Goal: Information Seeking & Learning: Learn about a topic

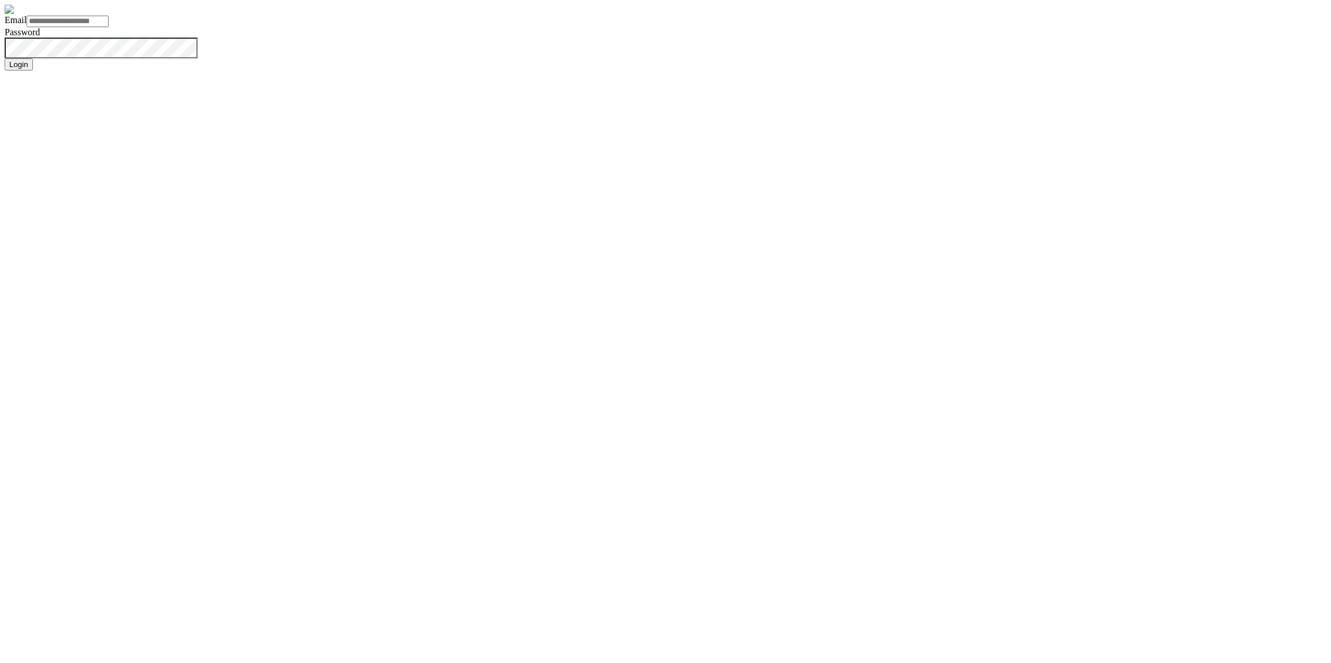
type input "**********"
click at [33, 71] on button "Login" at bounding box center [19, 64] width 28 height 12
click at [481, 71] on form "**********" at bounding box center [666, 38] width 1322 height 66
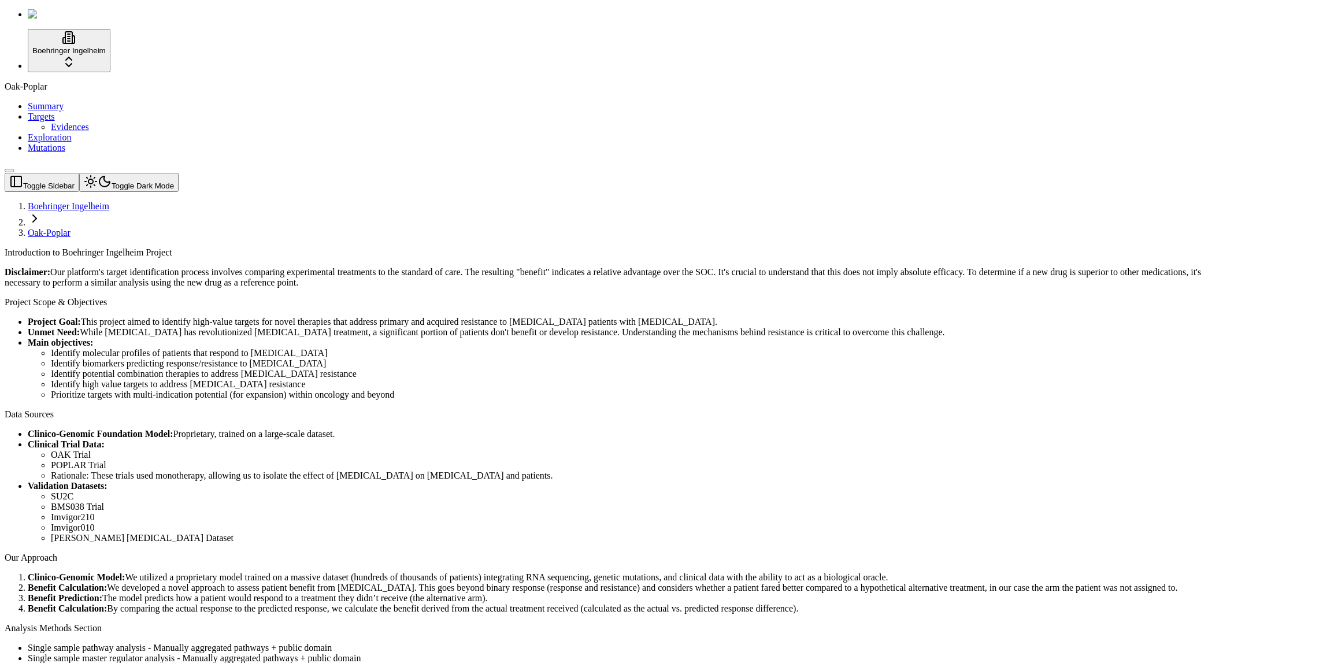
click at [65, 153] on link "Mutations" at bounding box center [47, 148] width 38 height 10
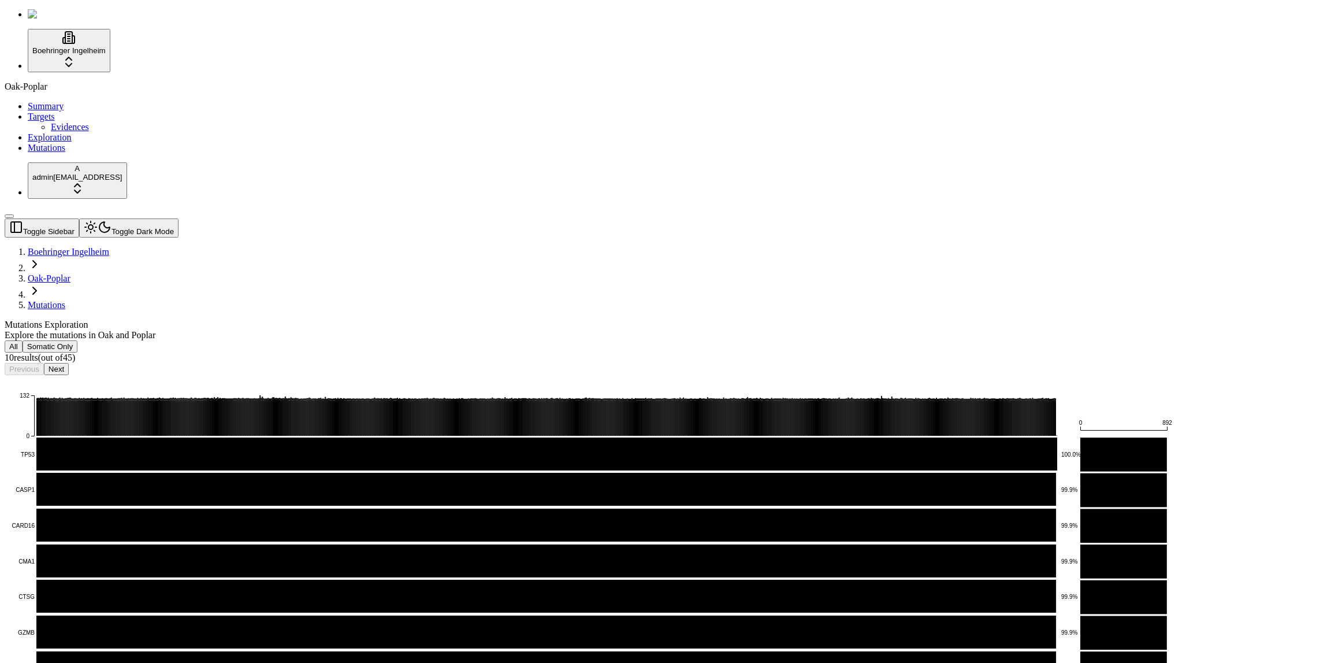
click at [148, 218] on button "Toggle Dark Mode" at bounding box center [128, 227] width 99 height 19
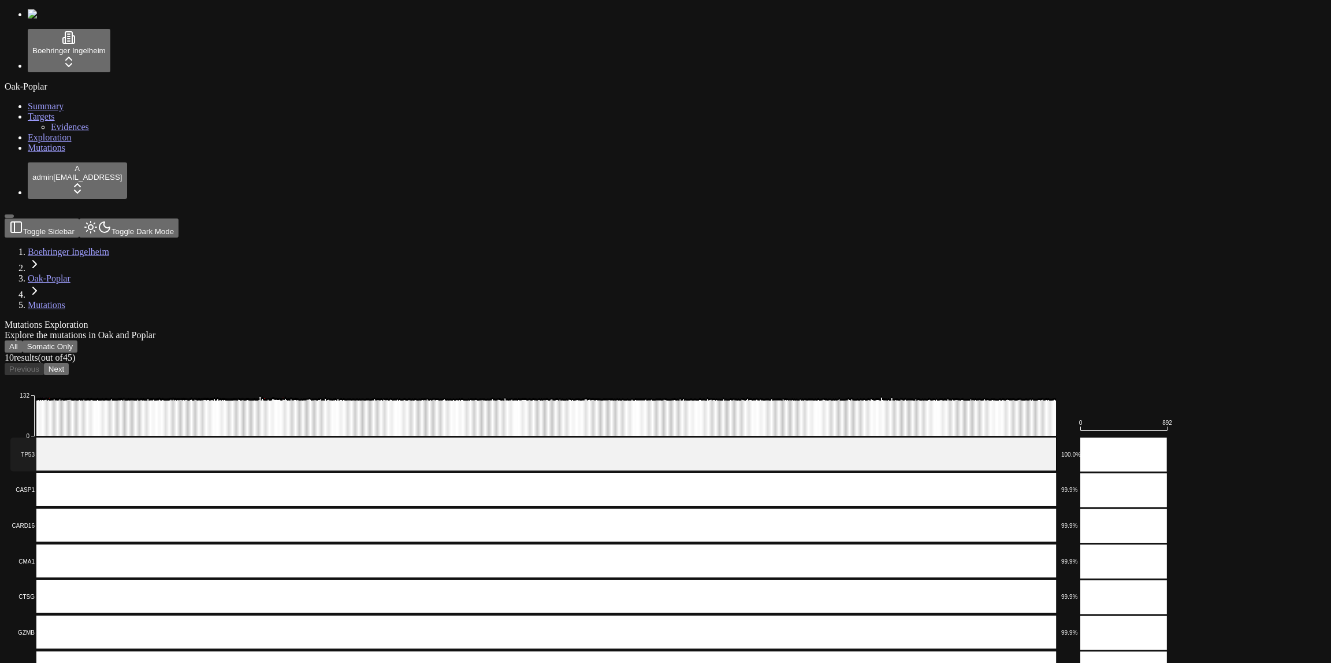
click at [217, 437] on rect at bounding box center [533, 454] width 1047 height 34
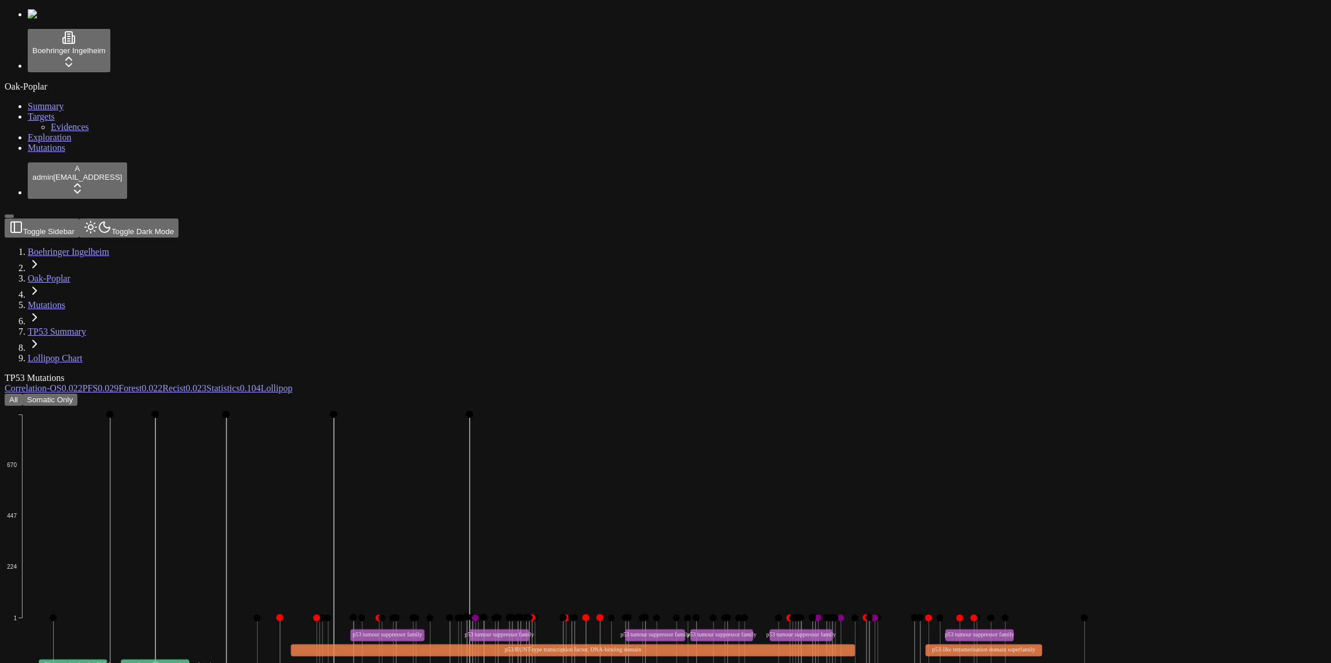
scroll to position [411, 0]
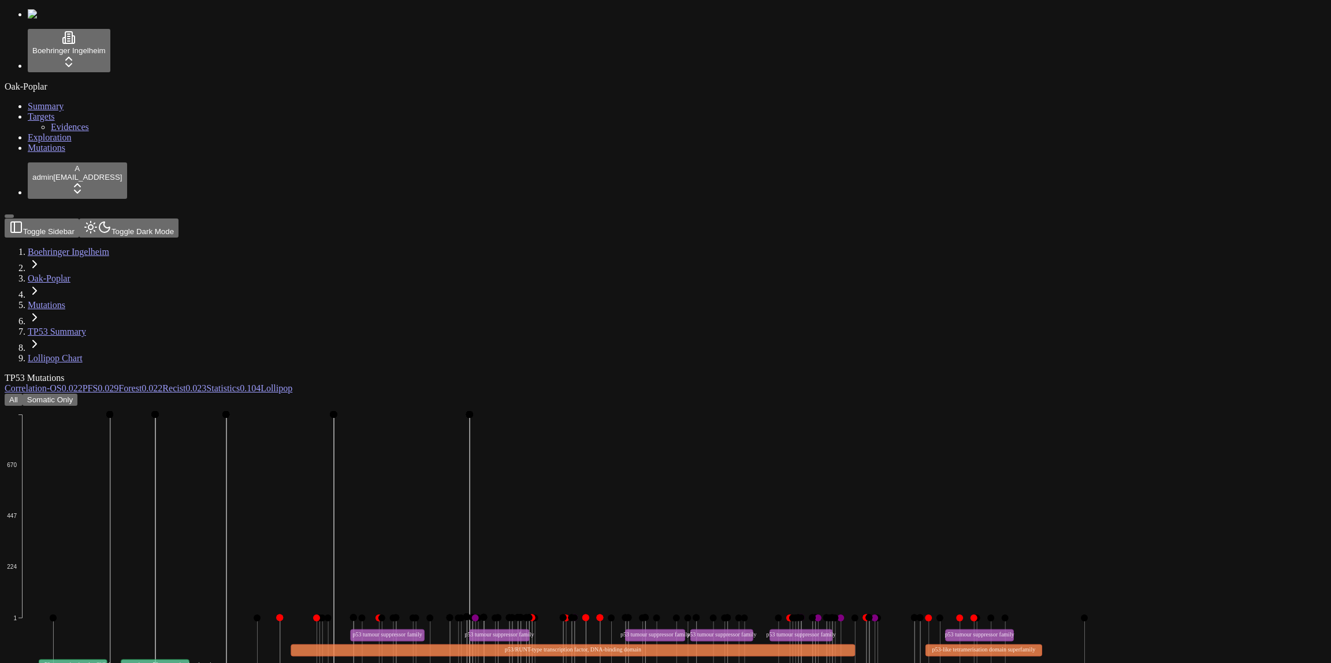
click at [451, 373] on div "TP53 Mutations" at bounding box center [610, 378] width 1211 height 10
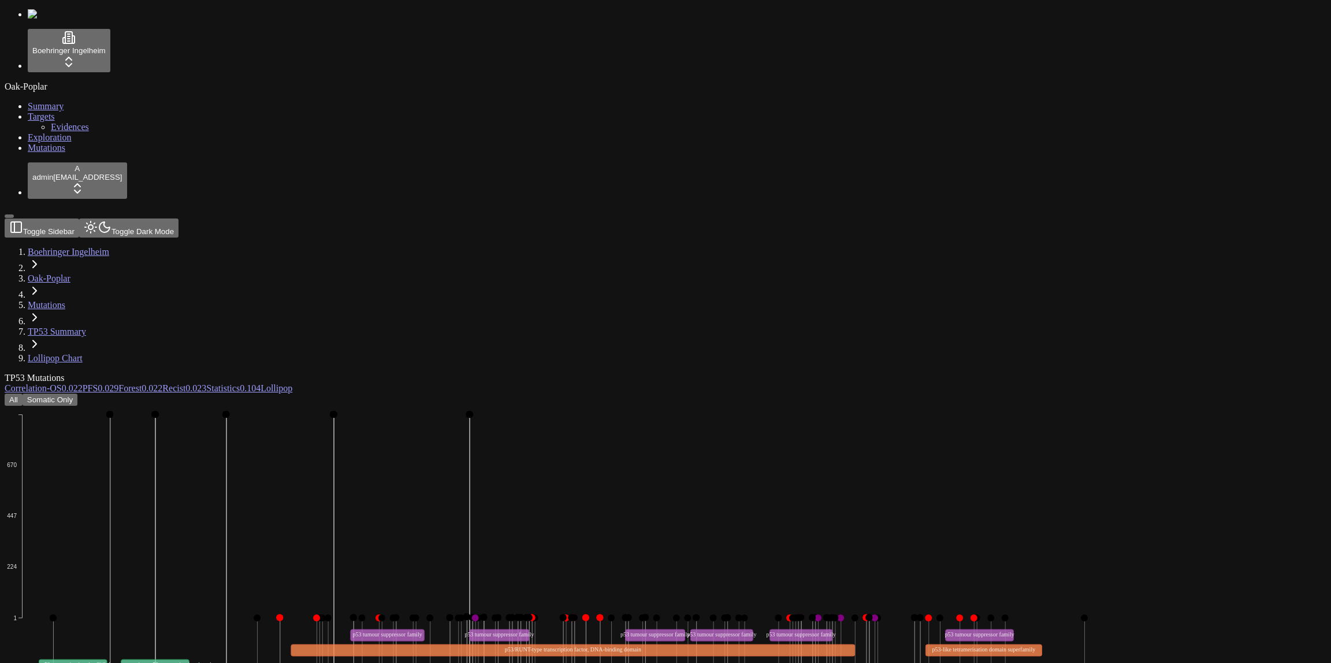
click at [570, 406] on icon "Frame_Shift_Del Missense_Mutation Nonsense_Mutation Frame_Shift_Ins In_Frame_De…" at bounding box center [553, 585] width 1097 height 358
click at [630, 406] on icon "Frame_Shift_Del Missense_Mutation Nonsense_Mutation Frame_Shift_Ins In_Frame_De…" at bounding box center [553, 585] width 1097 height 358
click at [379, 373] on div "TP53 Mutations" at bounding box center [610, 378] width 1211 height 10
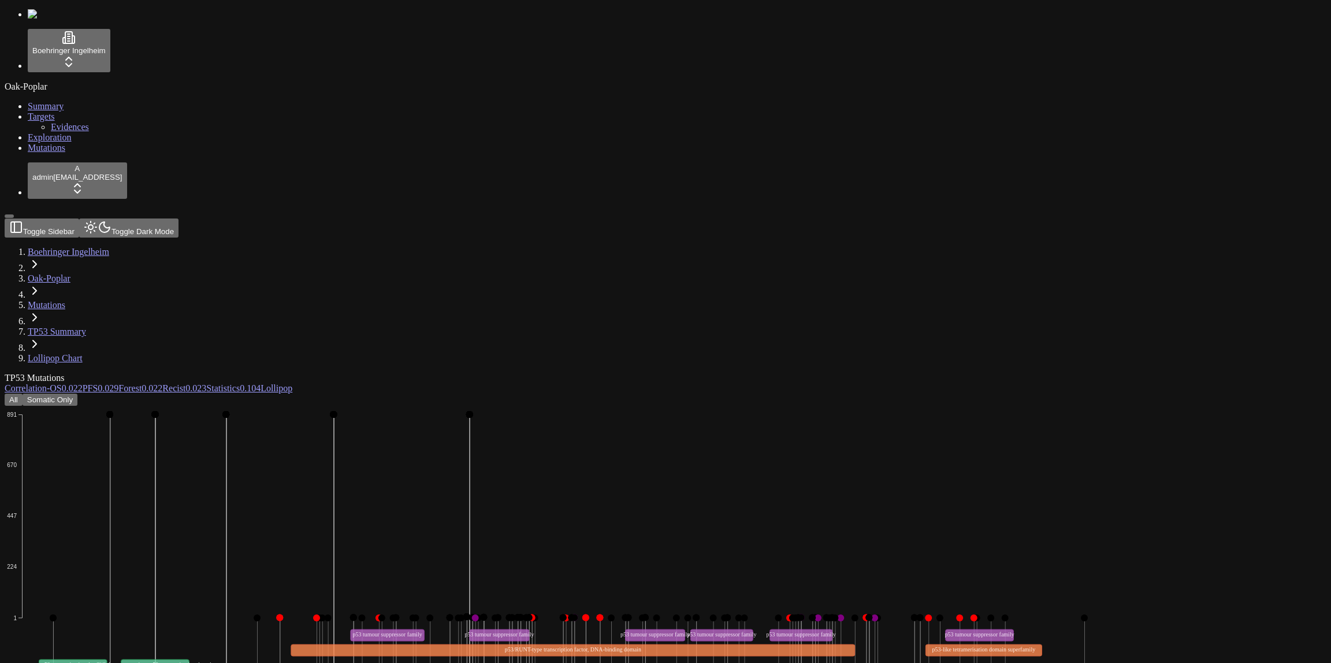
click at [665, 373] on div "TP53 Mutations" at bounding box center [610, 378] width 1211 height 10
click at [77, 394] on button "Somatic Only" at bounding box center [50, 400] width 55 height 12
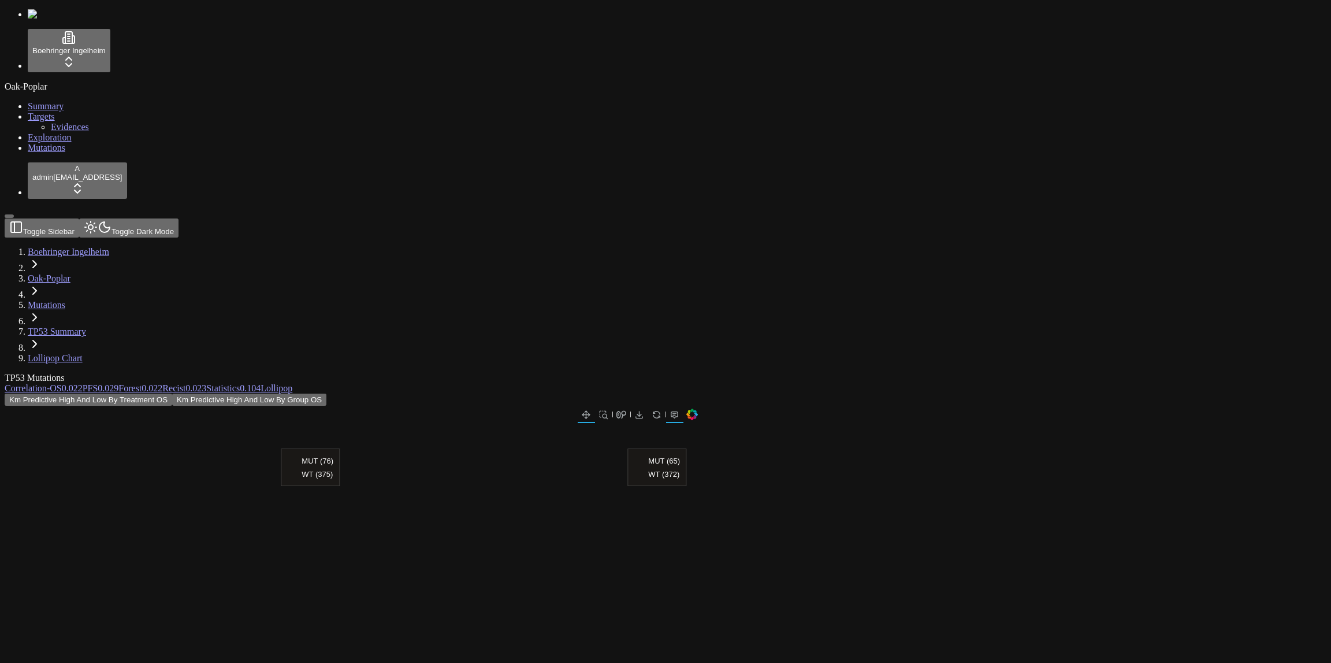
click at [50, 383] on span "-" at bounding box center [48, 388] width 3 height 10
click at [619, 373] on div "TP53 Mutations" at bounding box center [610, 378] width 1211 height 10
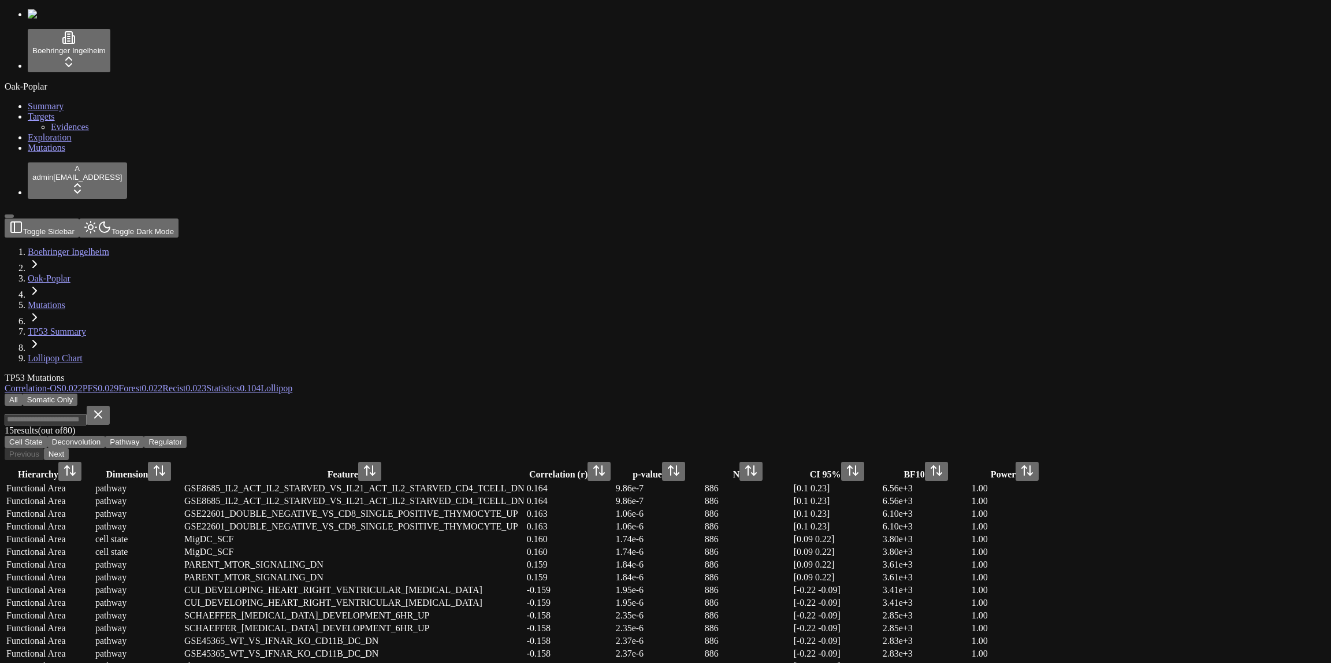
click at [77, 394] on button "Somatic Only" at bounding box center [50, 400] width 55 height 12
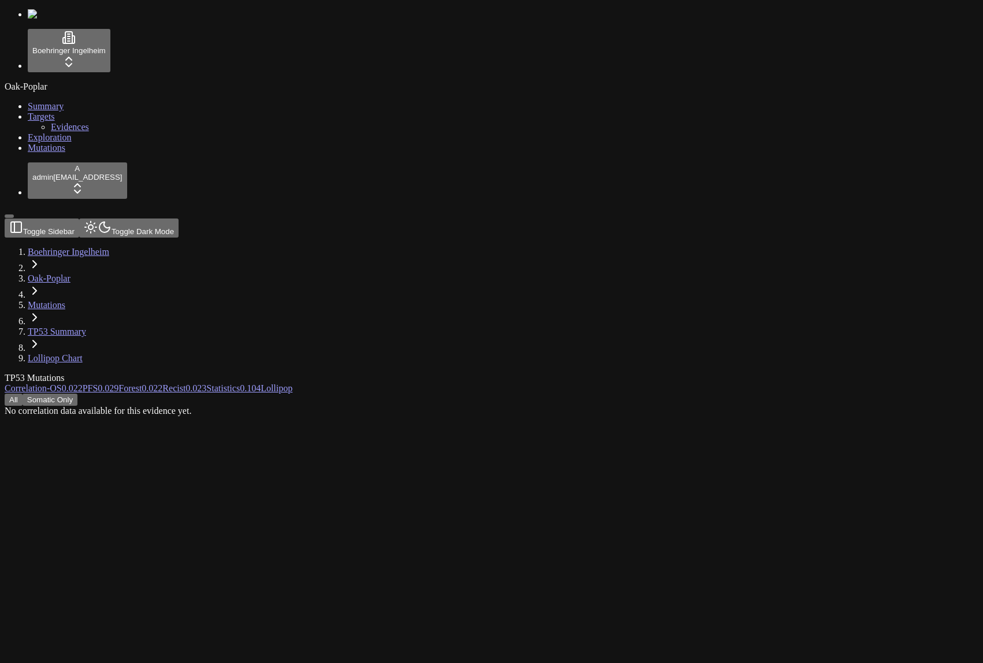
click at [23, 394] on button "All" at bounding box center [14, 400] width 18 height 12
click at [645, 373] on div "TP53 Mutations Correlation - OS 0.022 PFS 0.029 Forest 0.022 Recist 0.023 Stati…" at bounding box center [436, 394] width 863 height 43
click at [462, 394] on div "All Somatic Only" at bounding box center [436, 400] width 863 height 12
click at [287, 373] on div "TP53 Mutations" at bounding box center [436, 378] width 863 height 10
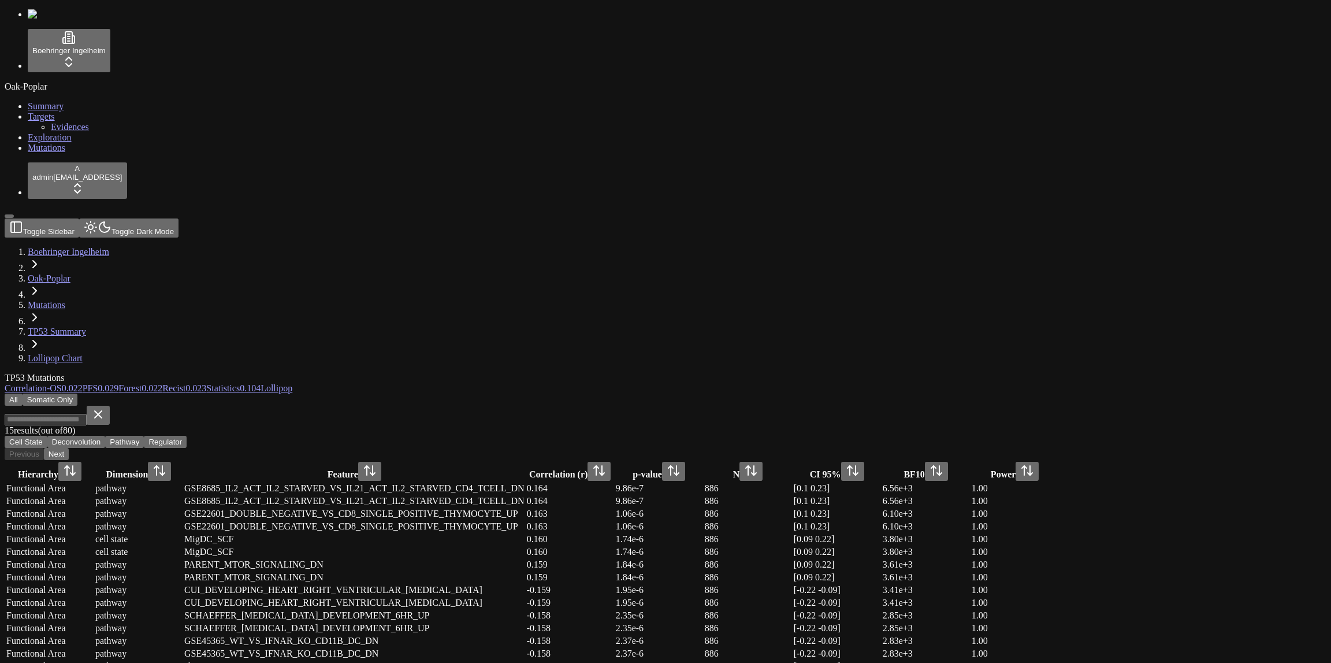
click at [684, 394] on div "All Somatic Only 15 result s (out of 80 ) Cell State Deconvolution Pathway Regu…" at bounding box center [610, 534] width 1211 height 280
click at [448, 394] on div "All Somatic Only 15 result s (out of 80 ) Cell State Deconvolution Pathway Regu…" at bounding box center [610, 534] width 1211 height 280
click at [693, 394] on div "All Somatic Only" at bounding box center [610, 400] width 1211 height 12
click at [469, 394] on div "All Somatic Only" at bounding box center [610, 400] width 1211 height 12
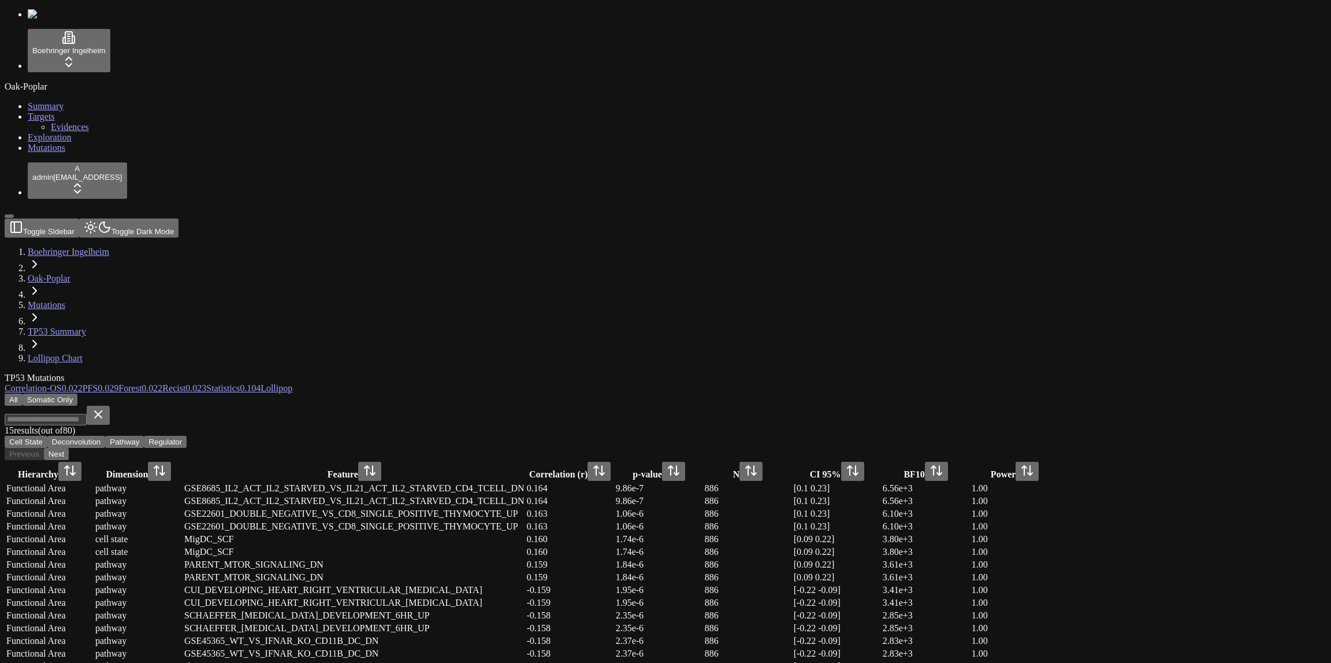
click at [490, 373] on div "TP53 Mutations" at bounding box center [610, 378] width 1211 height 10
click at [488, 373] on div "TP53 Mutations" at bounding box center [610, 378] width 1211 height 10
click at [555, 373] on div "TP53 Mutations Correlation - OS 0.022 PFS 0.029 Forest 0.022 Recist 0.023 Stati…" at bounding box center [610, 523] width 1211 height 300
click at [295, 394] on div "All Somatic Only" at bounding box center [610, 400] width 1211 height 12
click at [77, 394] on button "Somatic Only" at bounding box center [50, 400] width 55 height 12
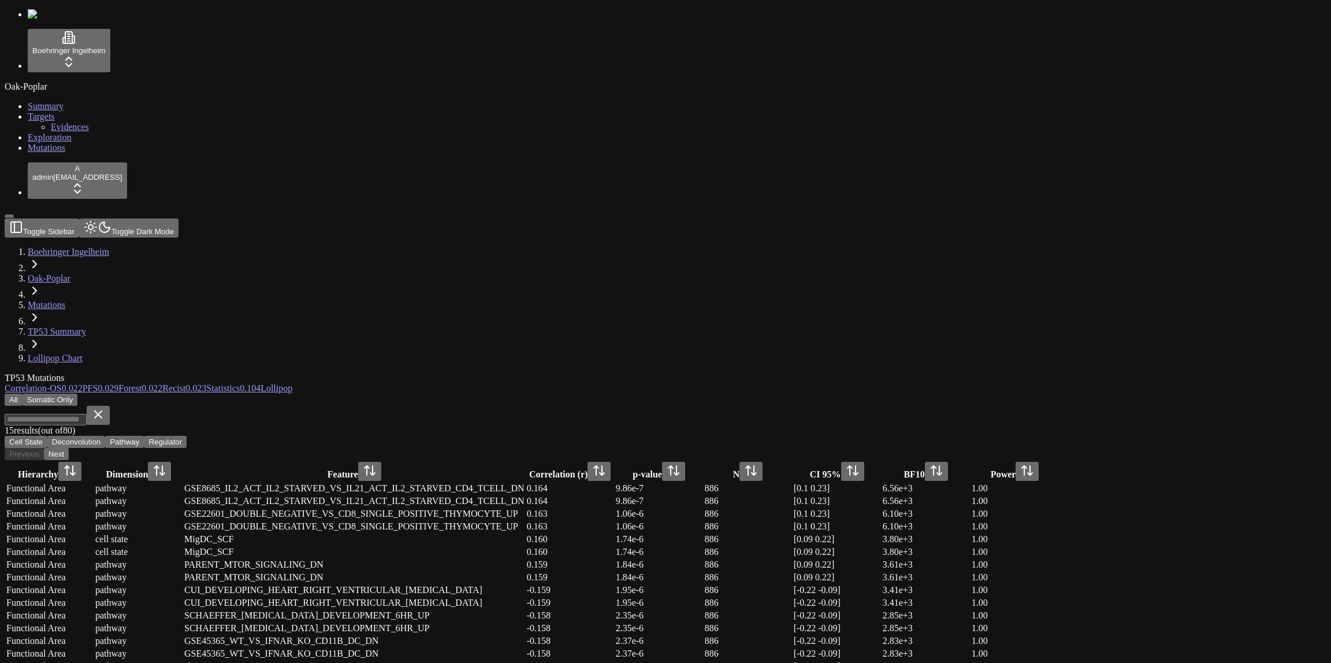
click at [77, 394] on button "Somatic Only" at bounding box center [50, 400] width 55 height 12
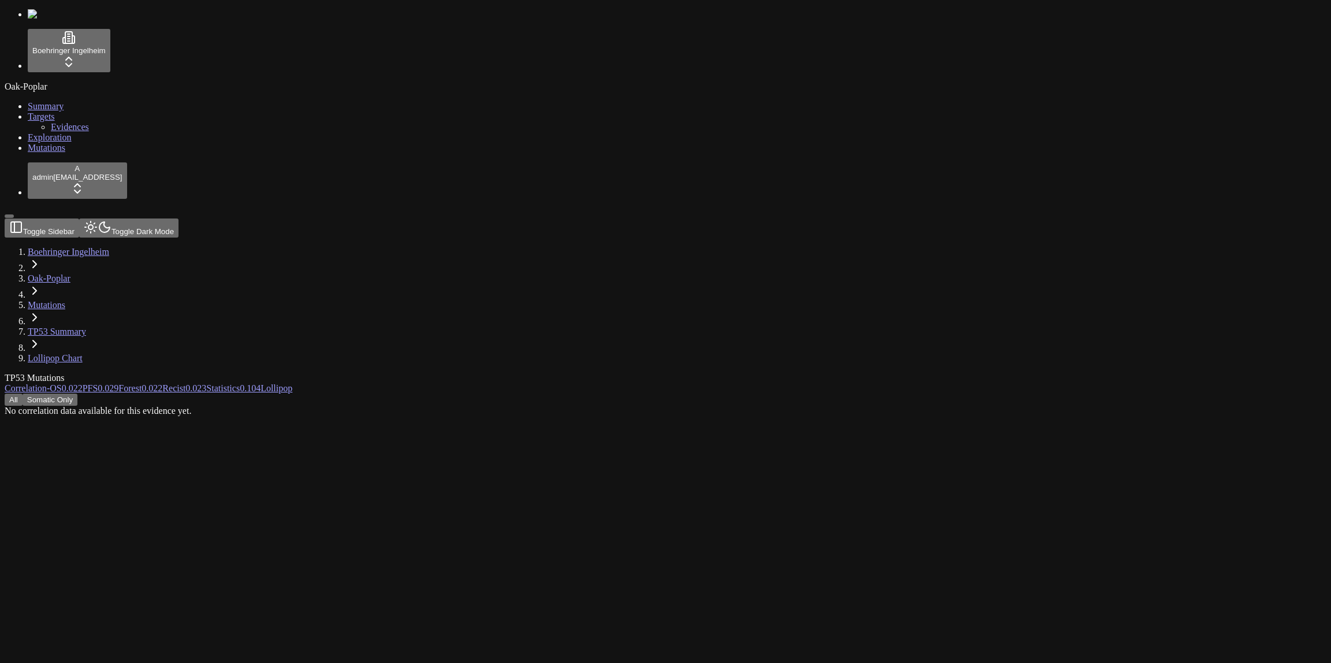
click at [284, 394] on div "All Somatic Only" at bounding box center [610, 400] width 1211 height 12
click at [536, 394] on div "All Somatic Only No correlation data available for this evidence yet." at bounding box center [610, 405] width 1211 height 23
click at [314, 394] on div "All Somatic Only No correlation data available for this evidence yet." at bounding box center [610, 405] width 1211 height 23
click at [23, 394] on button "All" at bounding box center [14, 400] width 18 height 12
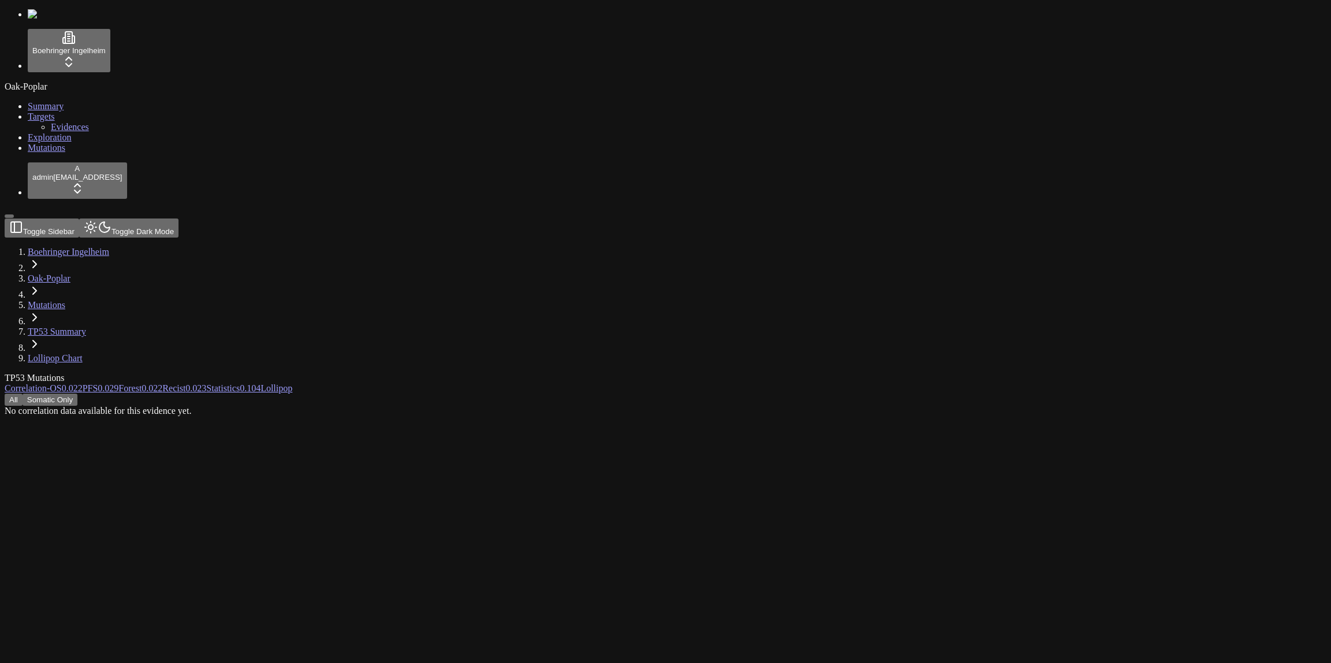
click at [23, 394] on button "All" at bounding box center [14, 400] width 18 height 12
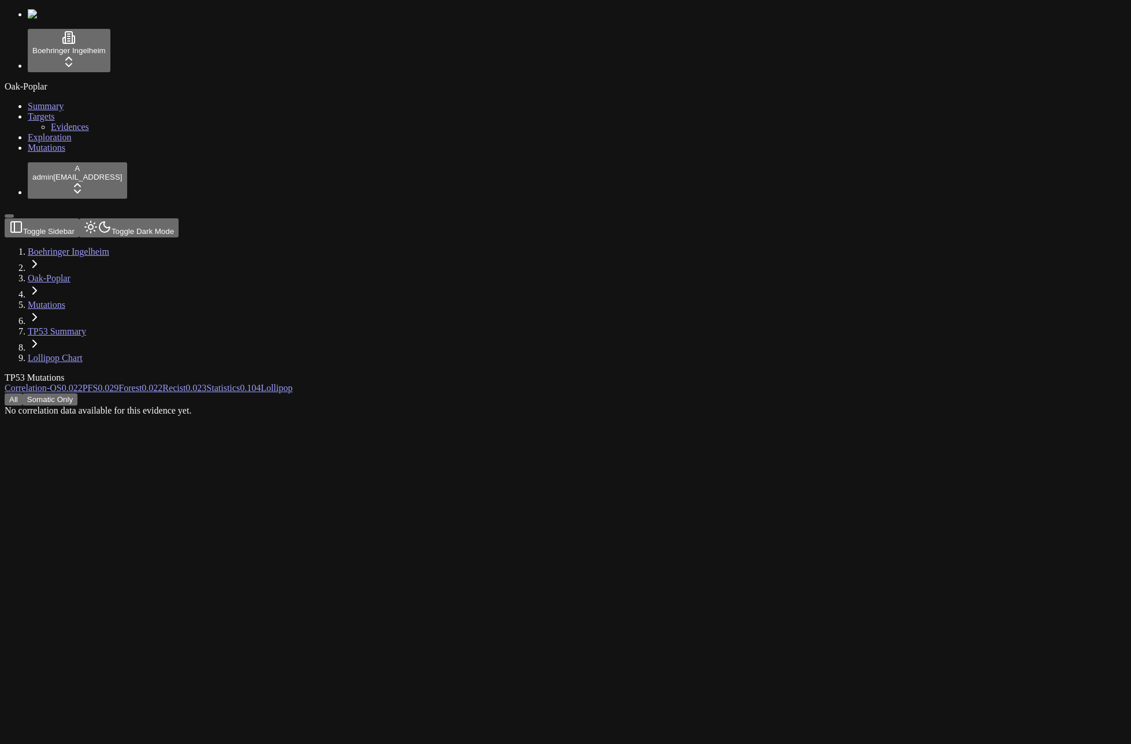
click at [633, 406] on div "No correlation data available for this evidence yet." at bounding box center [510, 411] width 1011 height 10
copy body "No correlation data available for this evidence yet."
